Goal: Find specific page/section: Find specific page/section

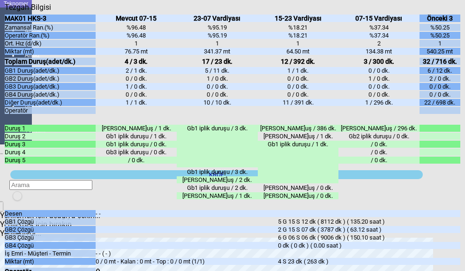
scroll to position [141, 0]
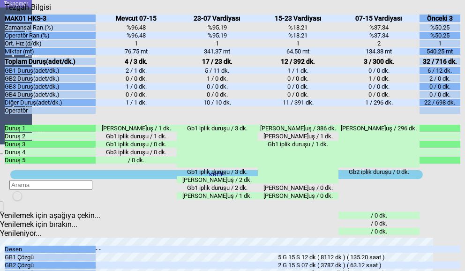
click at [5, 12] on icon "Kapat" at bounding box center [5, 12] width 0 height 0
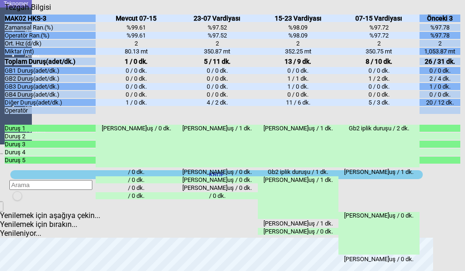
click at [5, 12] on icon "Kapat" at bounding box center [5, 12] width 0 height 0
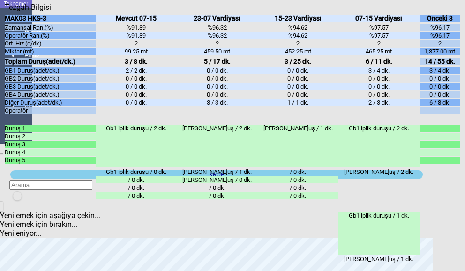
click at [457, 12] on div "Kapat" at bounding box center [233, 12] width 456 height 0
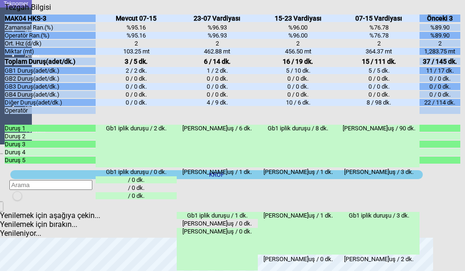
click at [451, 12] on div "Kapat" at bounding box center [233, 12] width 456 height 0
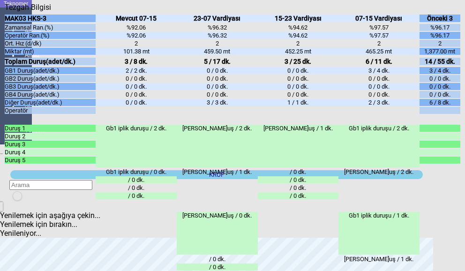
click at [5, 12] on icon "Kapat" at bounding box center [5, 12] width 0 height 0
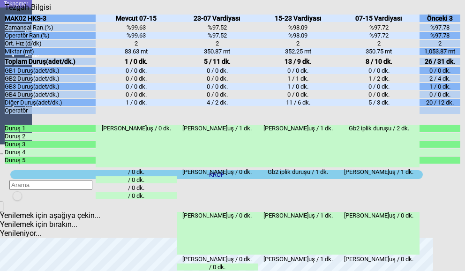
click at [5, 12] on icon "Kapat" at bounding box center [5, 12] width 0 height 0
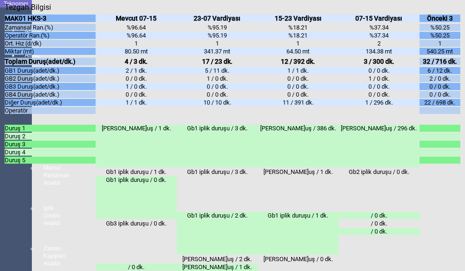
click at [5, 12] on icon "Kapat" at bounding box center [5, 12] width 0 height 0
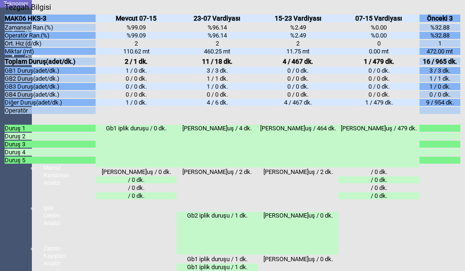
click at [5, 12] on icon "Kapat" at bounding box center [5, 12] width 0 height 0
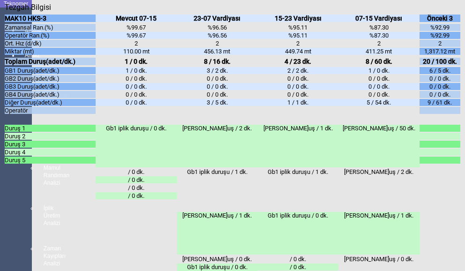
click at [5, 12] on icon "Kapat" at bounding box center [5, 12] width 0 height 0
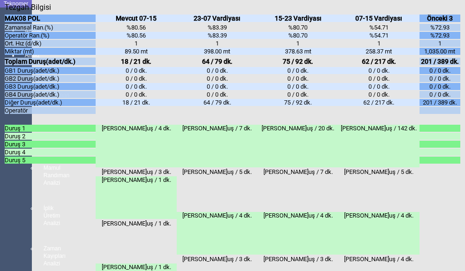
click at [5, 12] on icon "Kapat" at bounding box center [5, 12] width 0 height 0
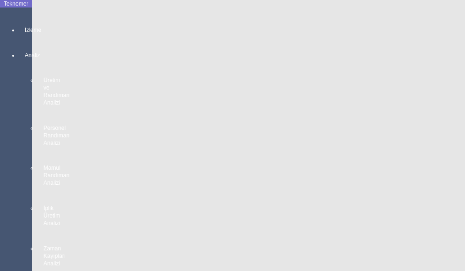
scroll to position [0, 0]
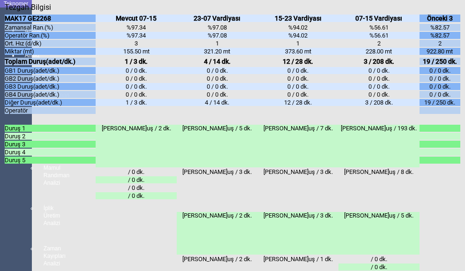
click at [5, 12] on icon "Kapat" at bounding box center [5, 12] width 0 height 0
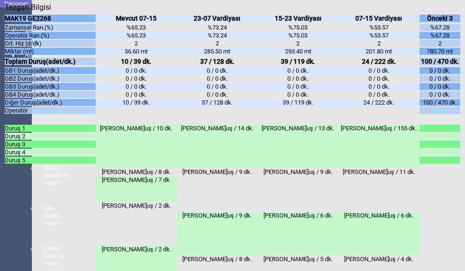
click at [5, 12] on icon "Kapat" at bounding box center [5, 12] width 0 height 0
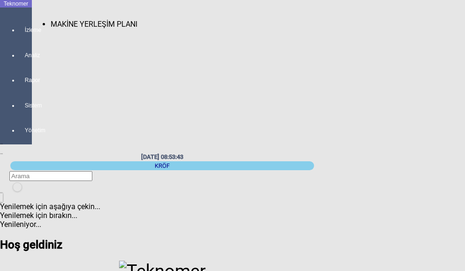
click at [51, 20] on span "MAKİNE YERLEŞİM PLANI" at bounding box center [94, 24] width 87 height 9
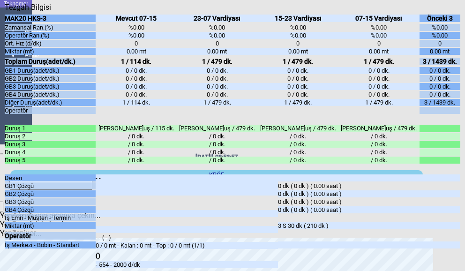
click at [456, 12] on div "Kapat" at bounding box center [233, 12] width 456 height 0
